Goal: Information Seeking & Learning: Learn about a topic

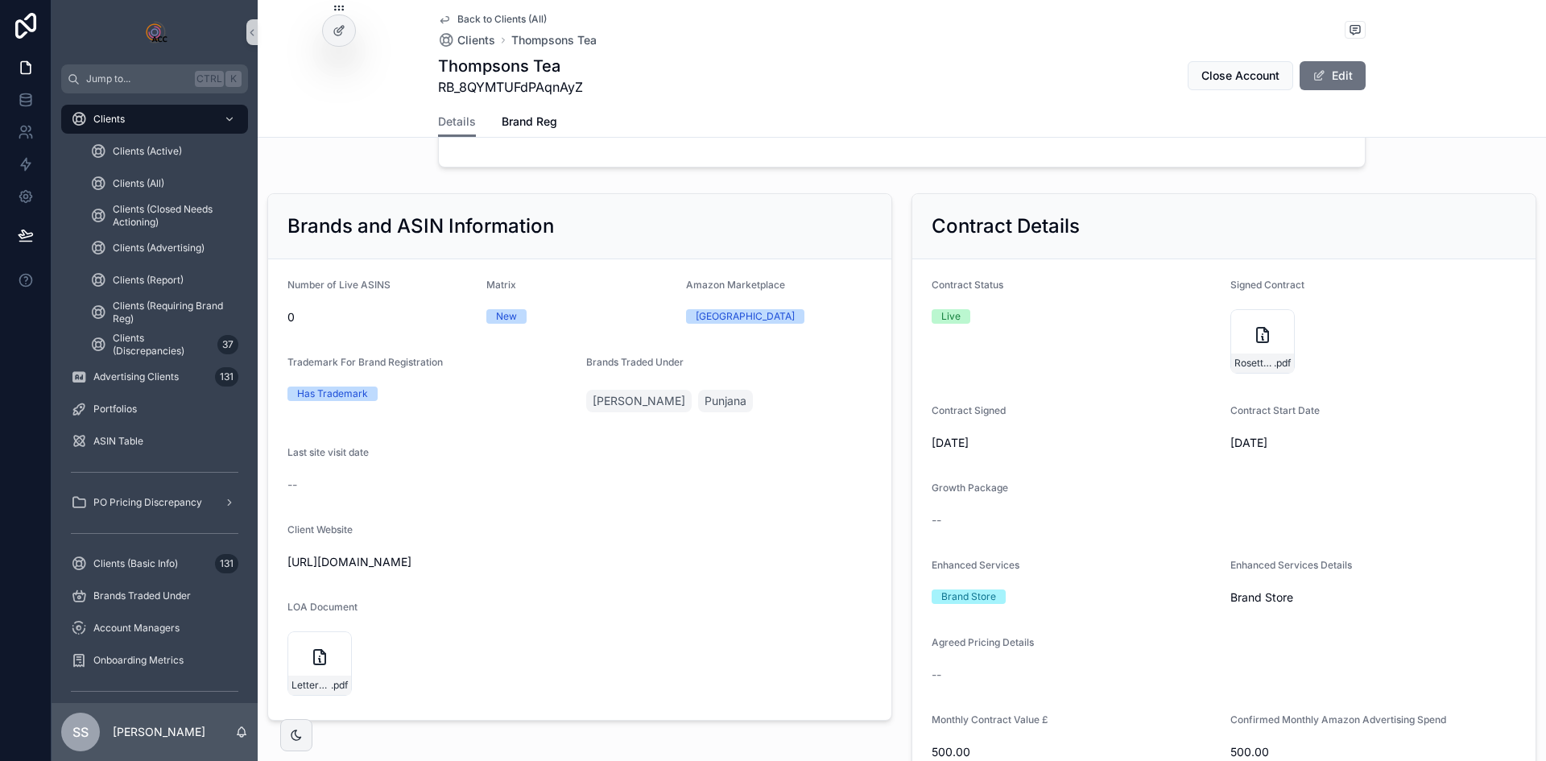
scroll to position [2219, 0]
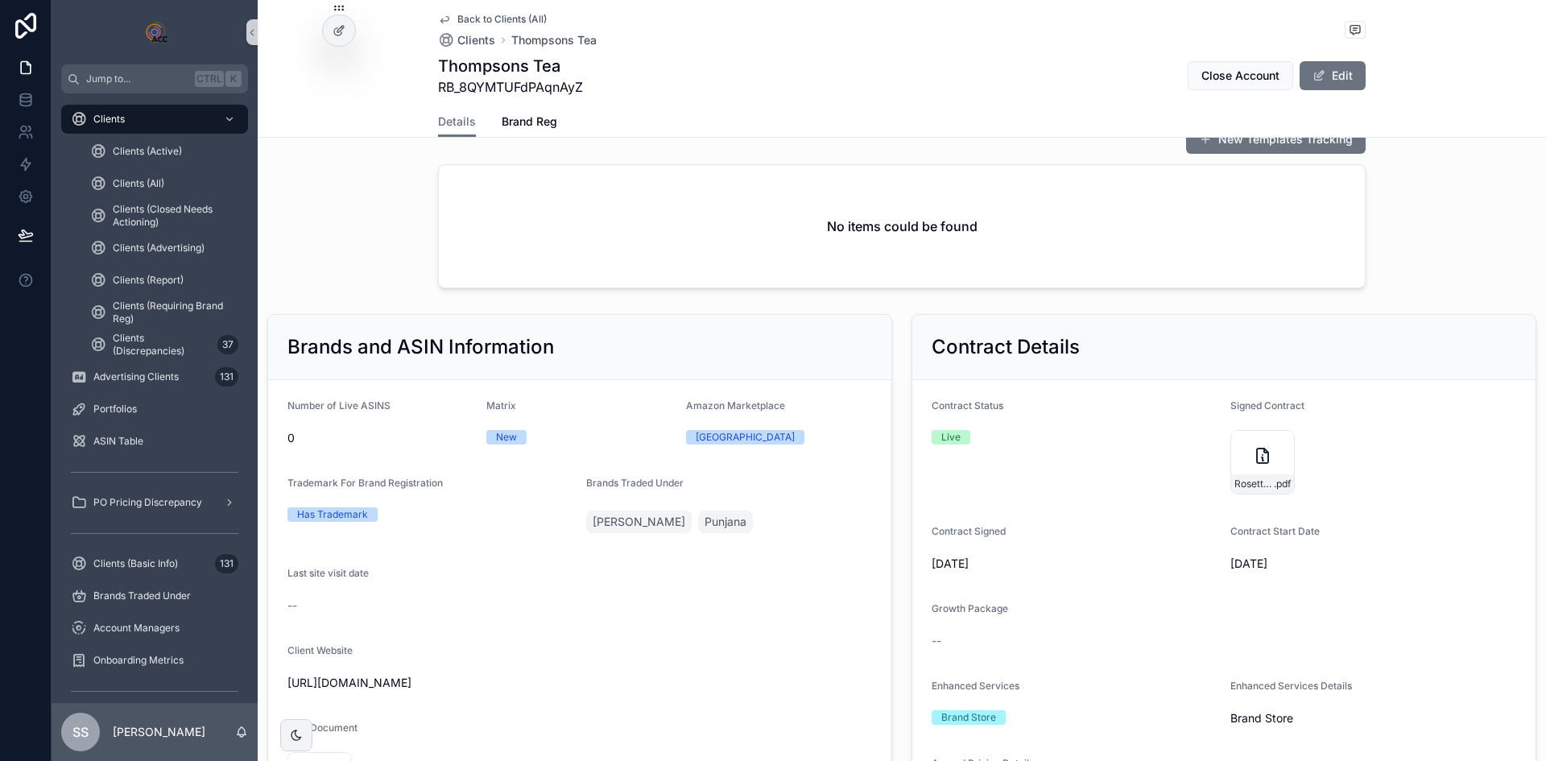
click at [490, 19] on span "Back to Clients (All)" at bounding box center [501, 19] width 89 height 13
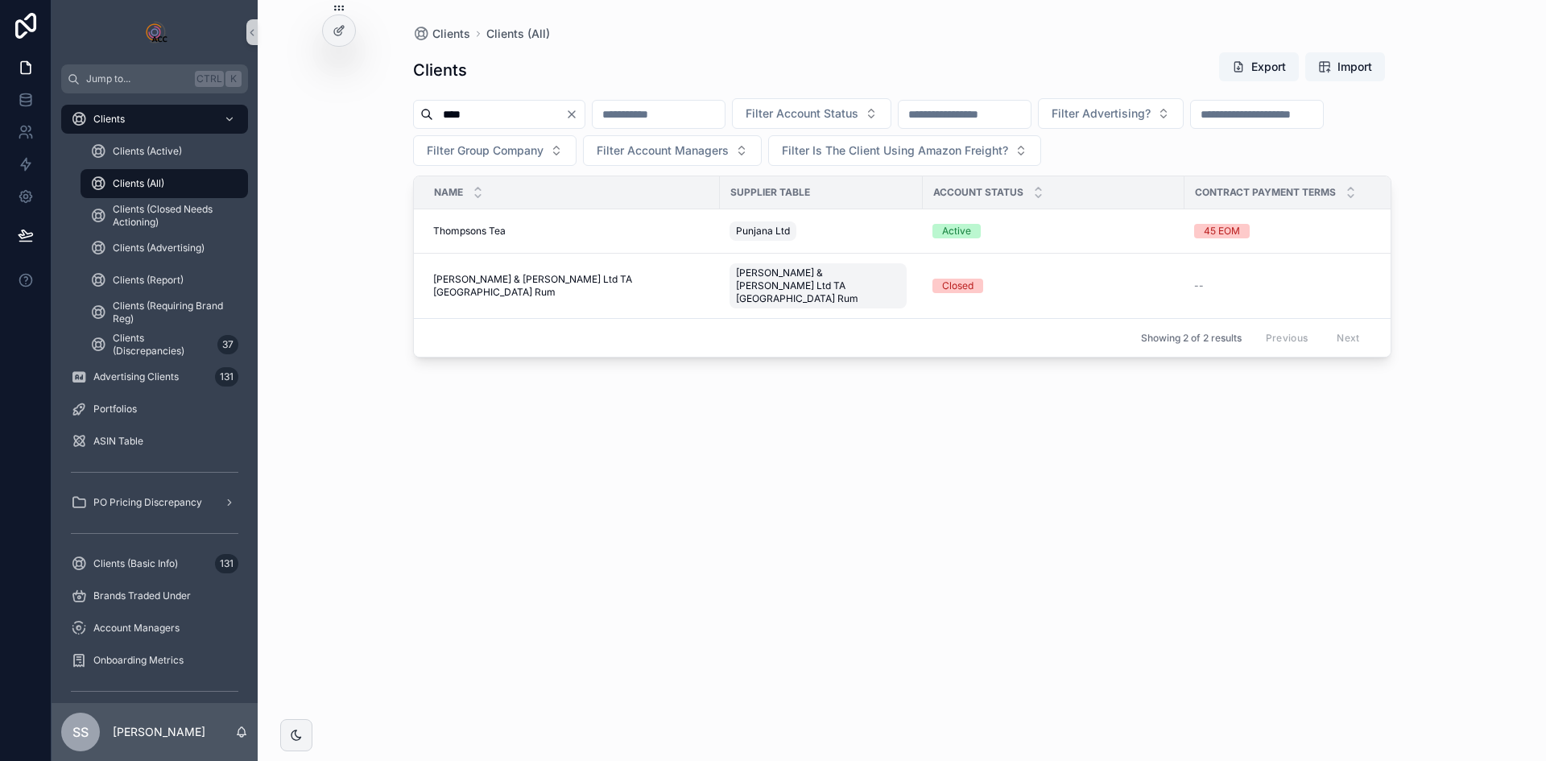
click at [578, 113] on icon "Clear" at bounding box center [571, 114] width 13 height 13
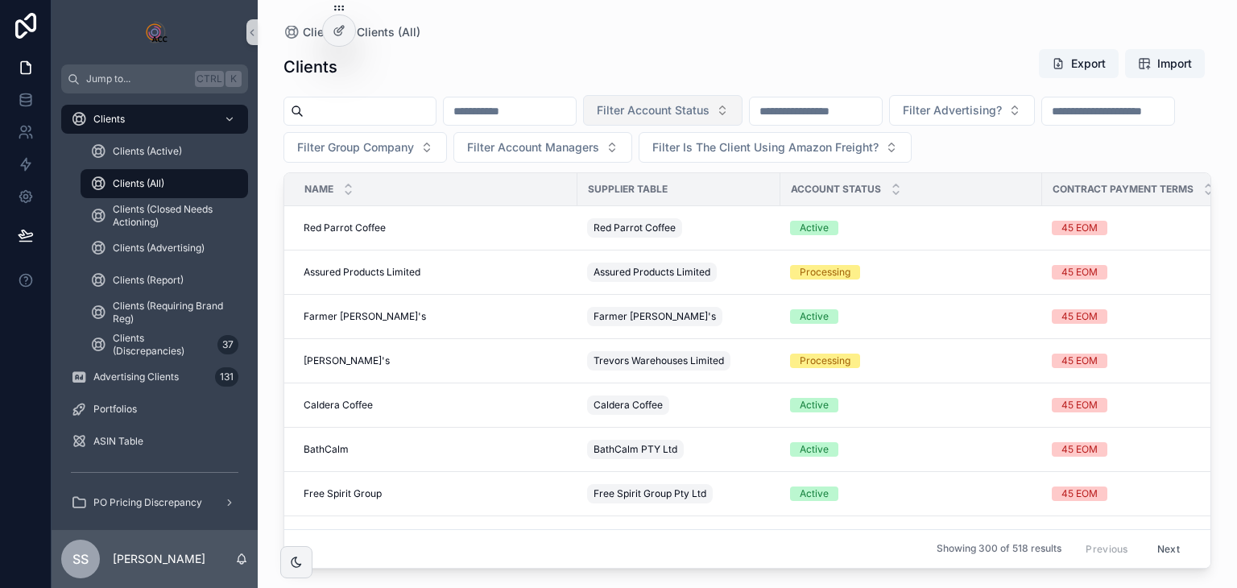
click at [709, 110] on span "Filter Account Status" at bounding box center [653, 110] width 113 height 16
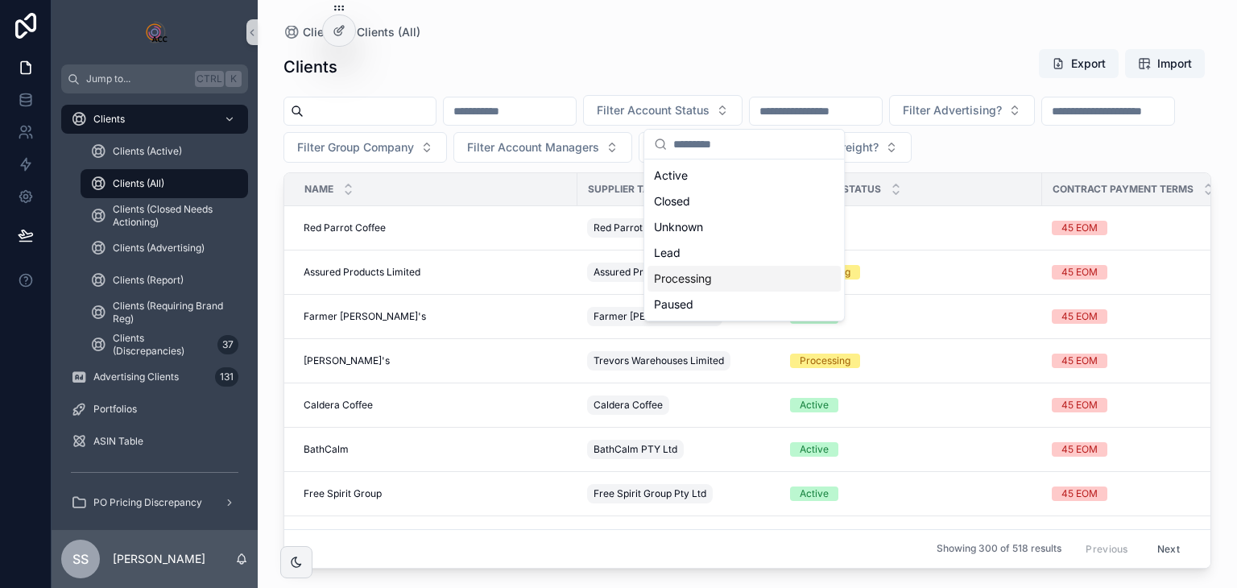
click at [701, 284] on div "Processing" at bounding box center [743, 279] width 193 height 26
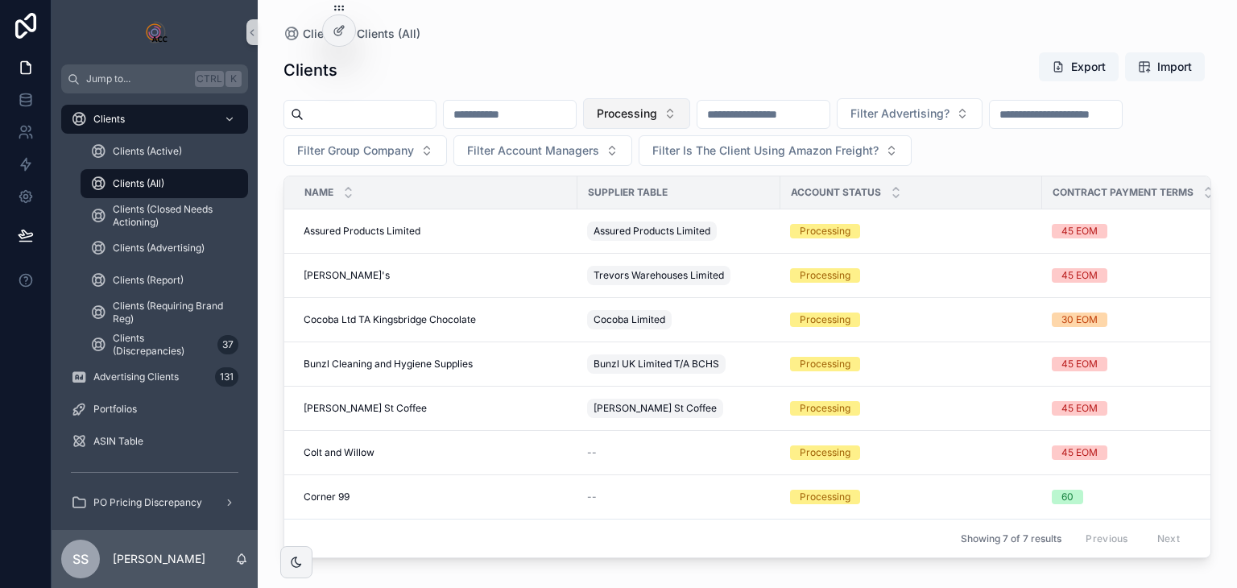
click at [690, 112] on button "Processing" at bounding box center [636, 113] width 107 height 31
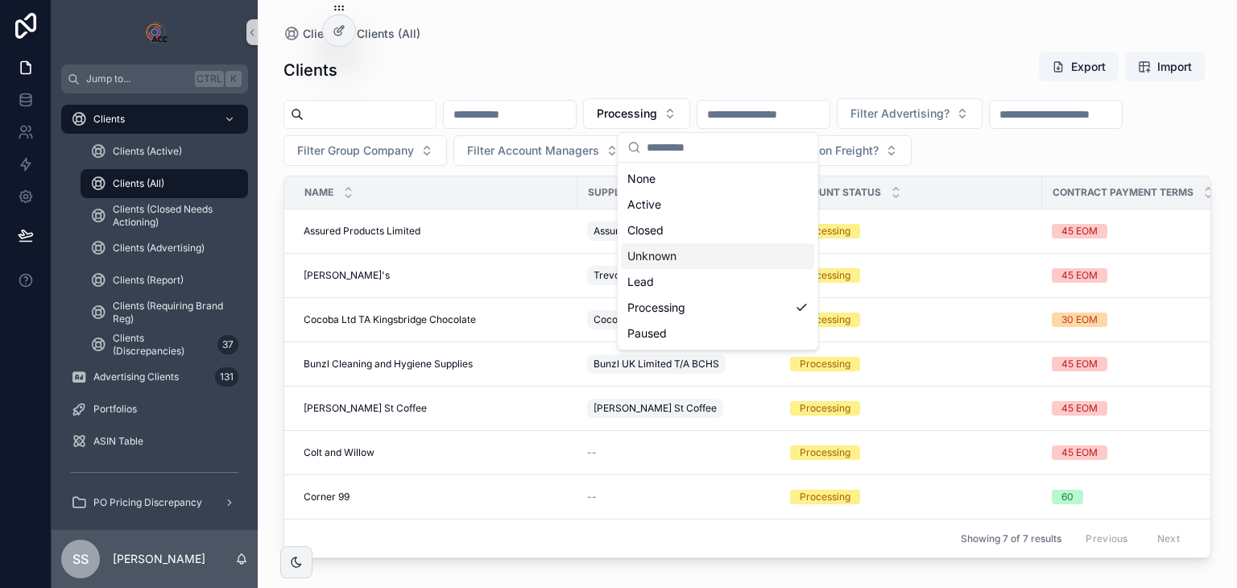
click at [662, 259] on div "Unknown" at bounding box center [717, 256] width 193 height 26
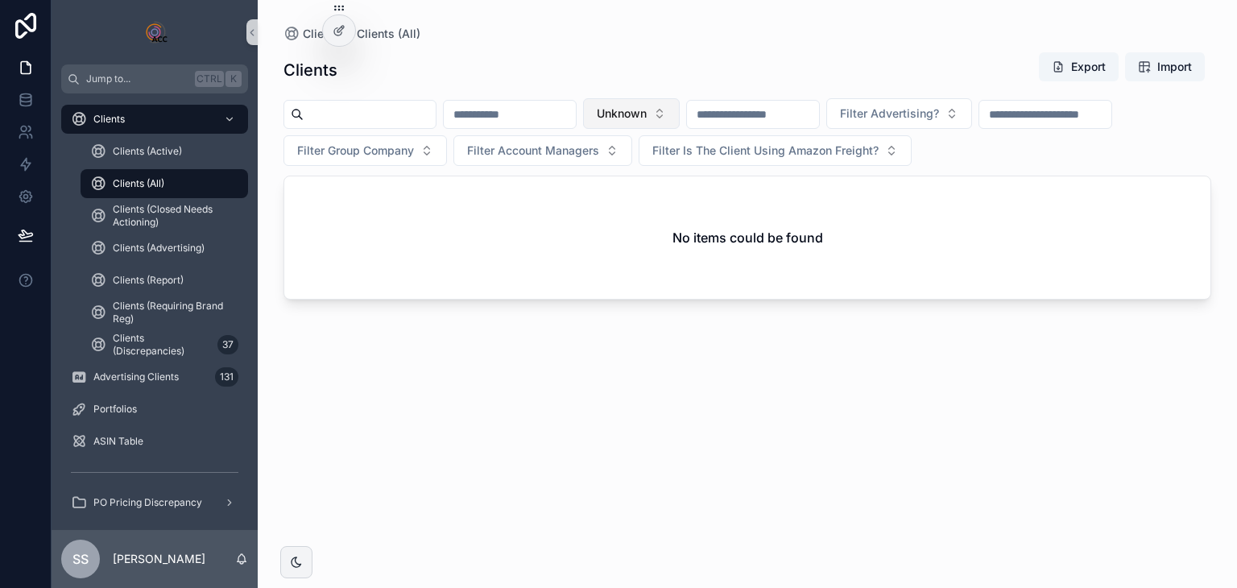
click at [647, 105] on span "Unknown" at bounding box center [622, 113] width 50 height 16
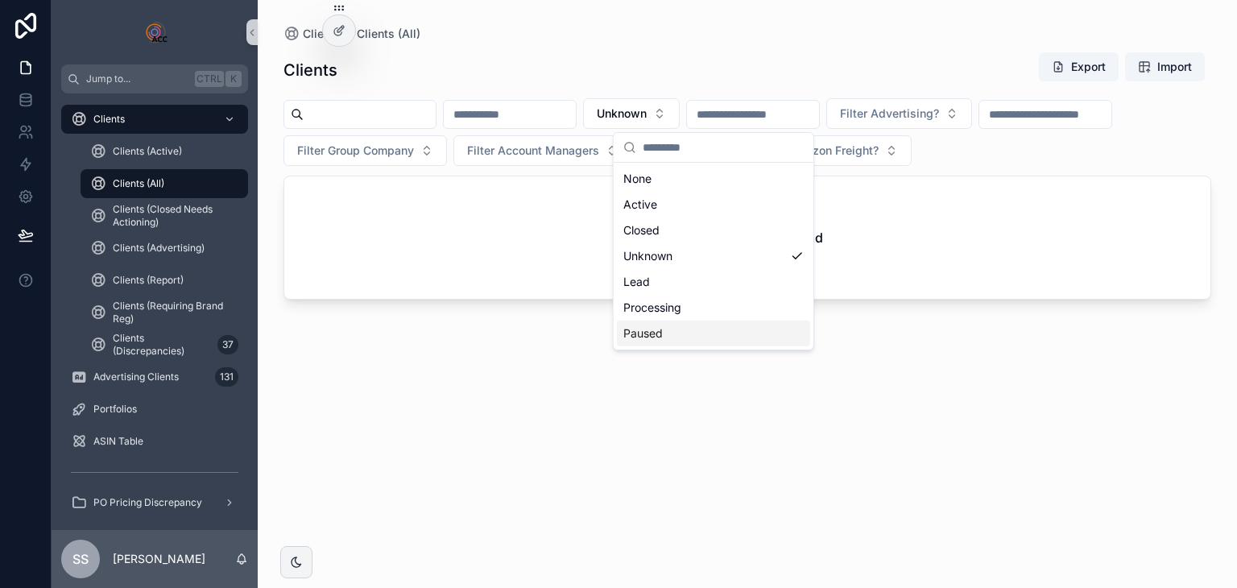
click at [694, 327] on div "Paused" at bounding box center [713, 333] width 193 height 26
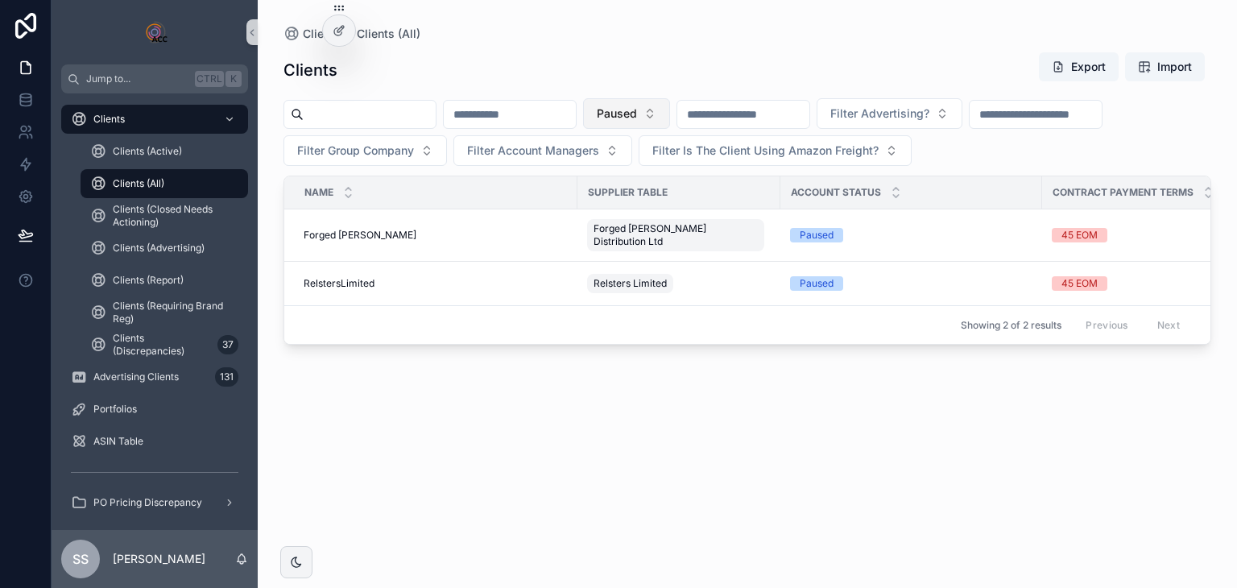
click at [637, 110] on span "Paused" at bounding box center [617, 113] width 40 height 16
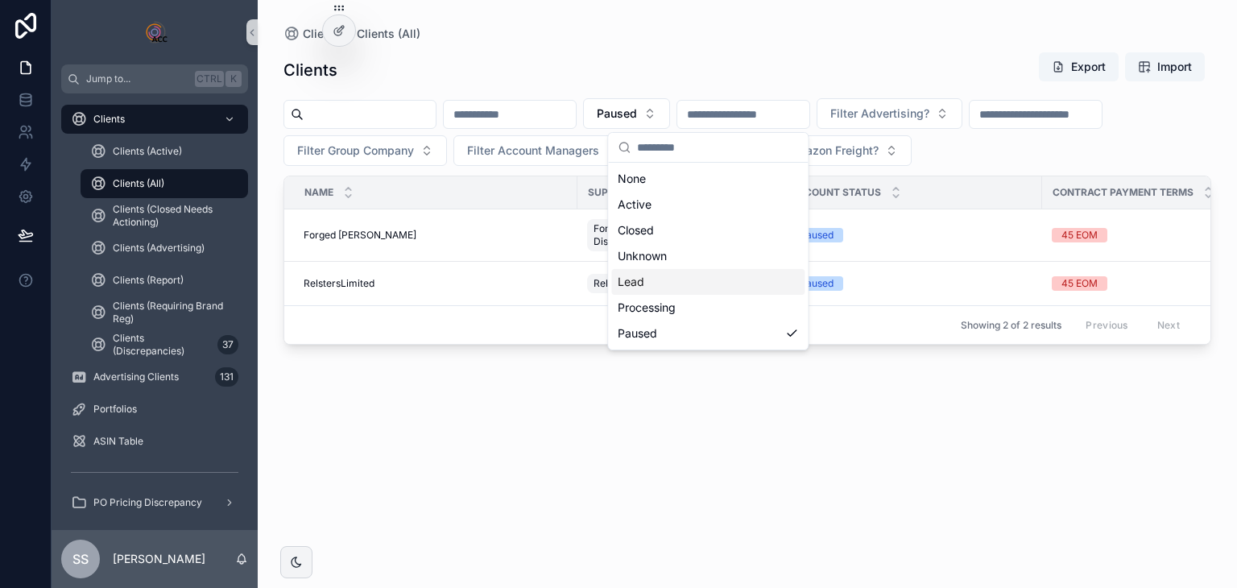
drag, startPoint x: 648, startPoint y: 287, endPoint x: 730, endPoint y: 294, distance: 82.5
click at [648, 287] on div "Lead" at bounding box center [707, 282] width 193 height 26
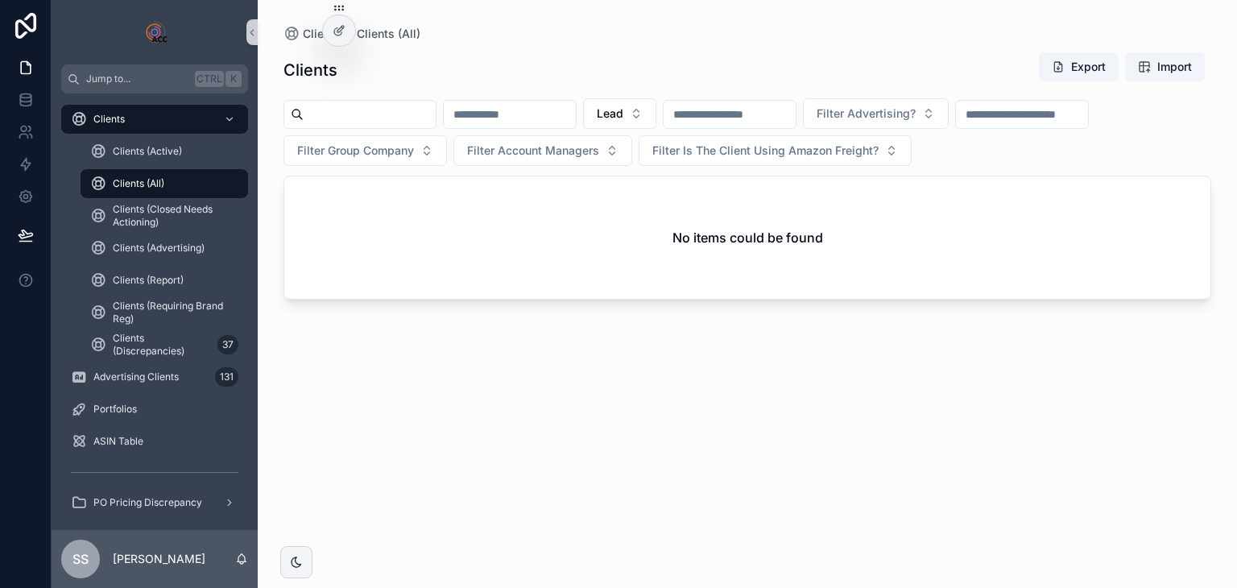
click at [557, 62] on div "Clients Export Import" at bounding box center [747, 70] width 928 height 37
click at [389, 29] on span "Clients (All)" at bounding box center [389, 34] width 64 height 16
